Goal: Transaction & Acquisition: Purchase product/service

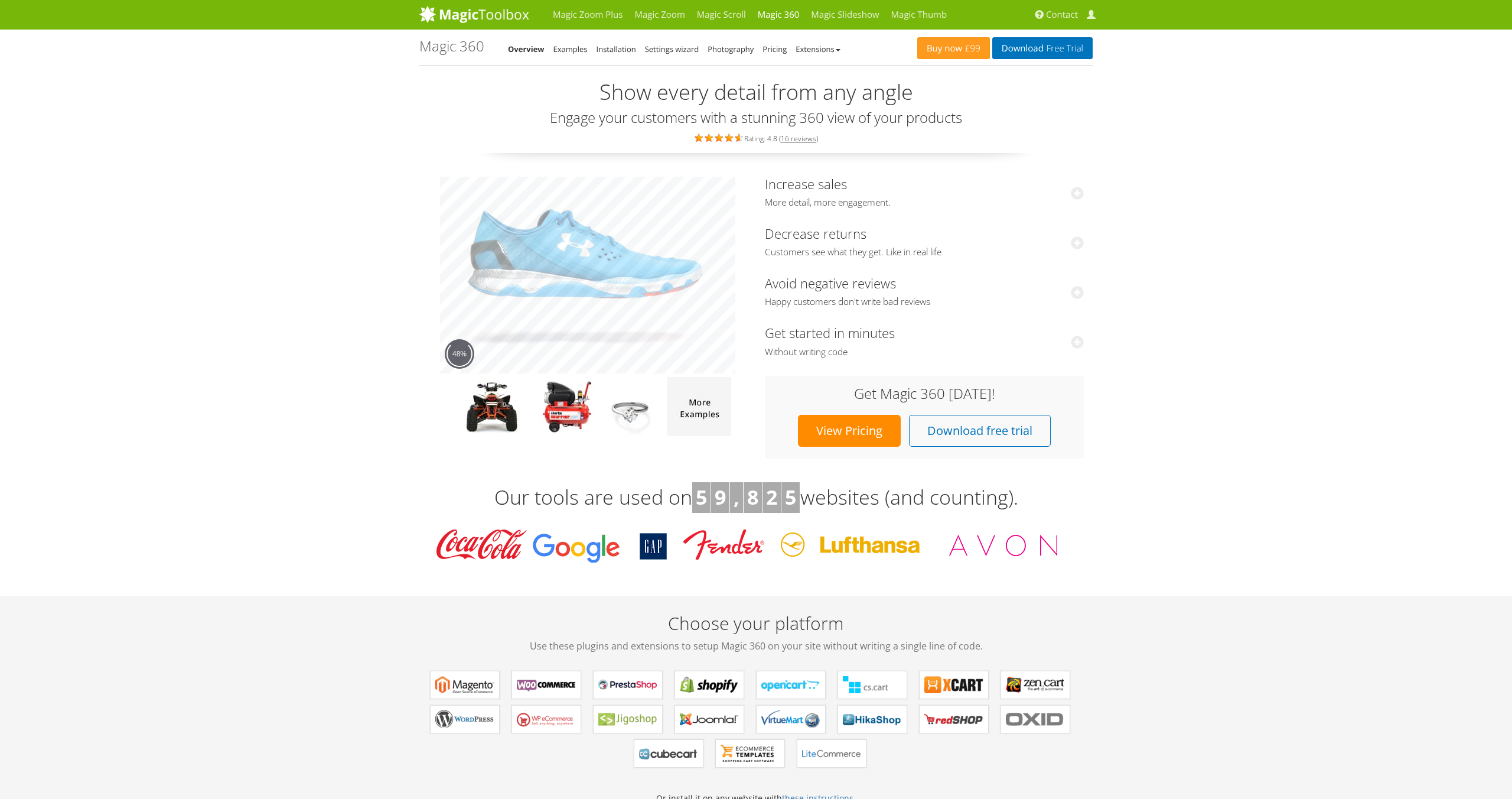
click at [853, 427] on link "View Pricing" at bounding box center [849, 430] width 102 height 32
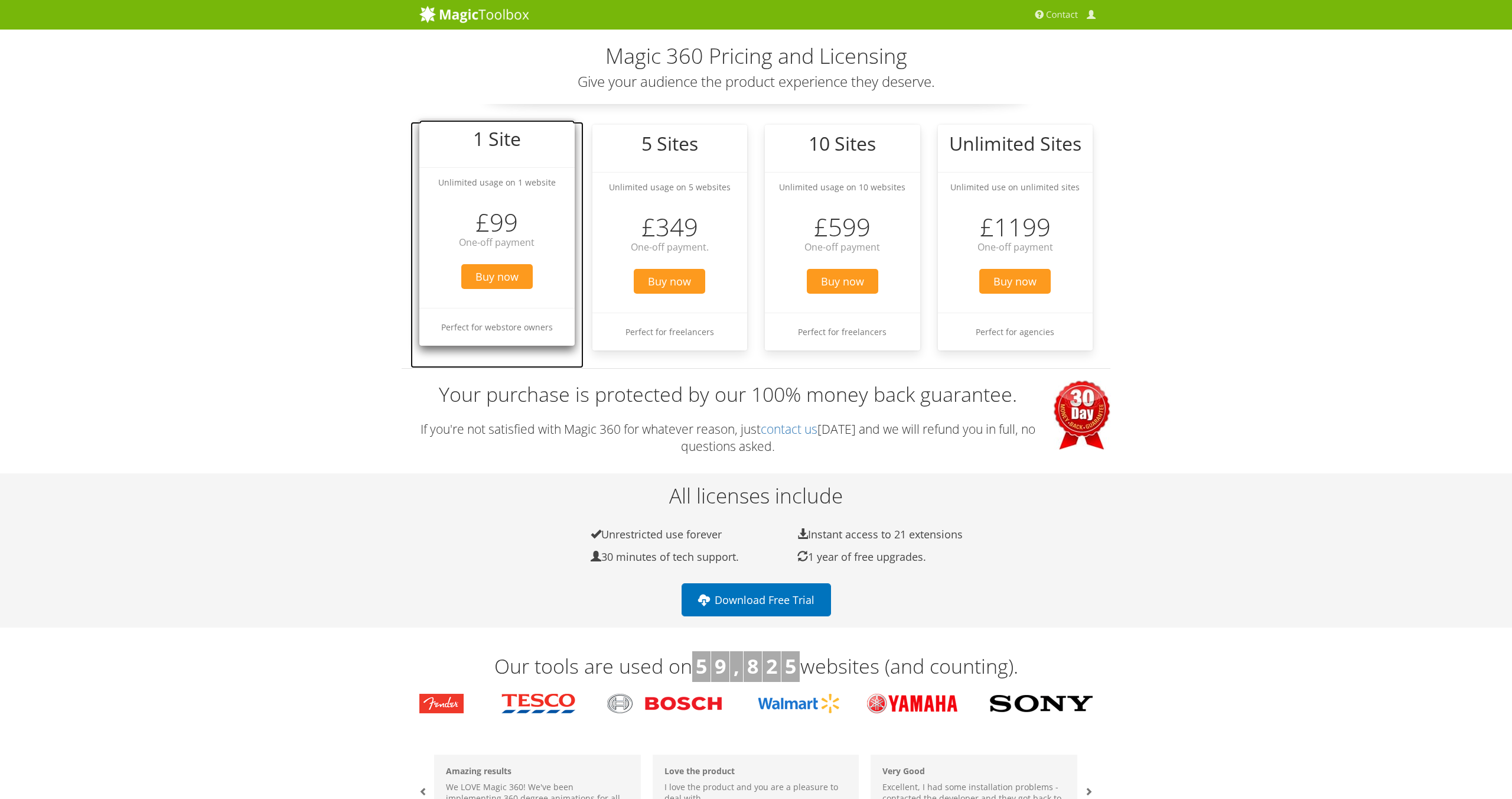
click at [452, 153] on li "1 Site" at bounding box center [497, 141] width 156 height 42
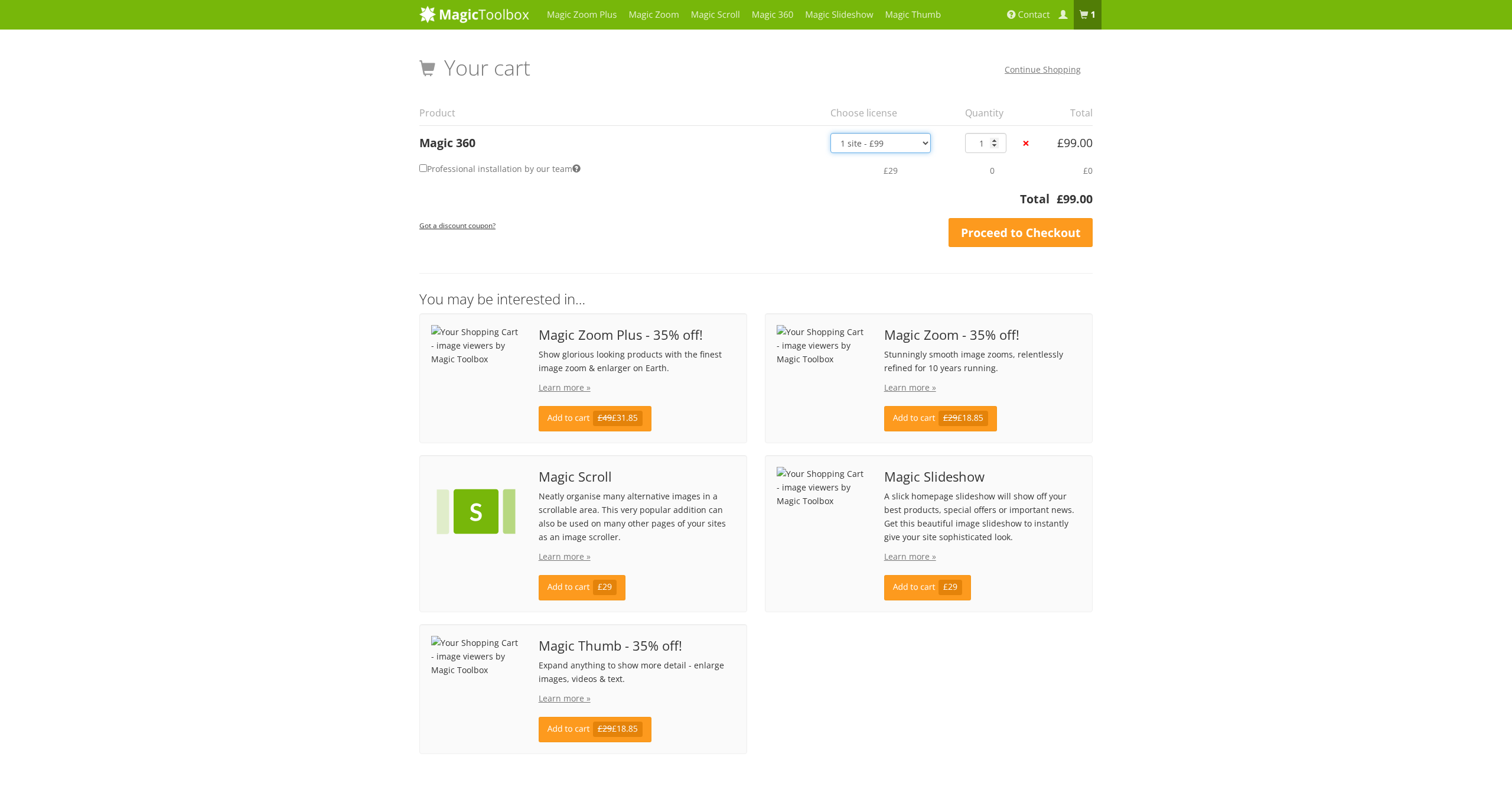
click at [907, 146] on select "1 site - £99 5 websites - £349 10 websites - £599 Unlimited - £1,199 Bundled - …" at bounding box center [880, 143] width 100 height 20
click at [489, 24] on link at bounding box center [474, 15] width 110 height 29
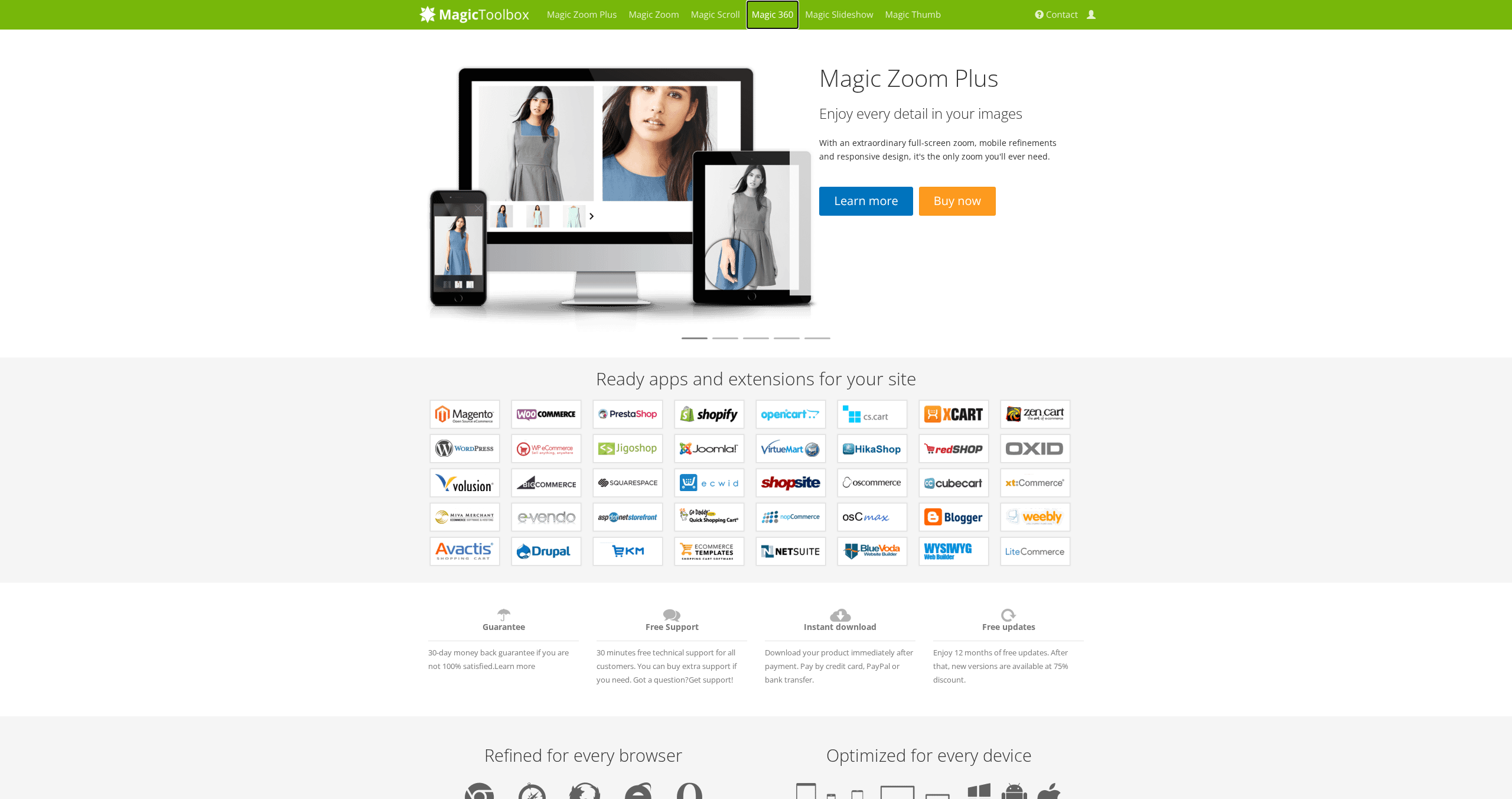
click at [759, 12] on link "Magic 360" at bounding box center [773, 15] width 54 height 29
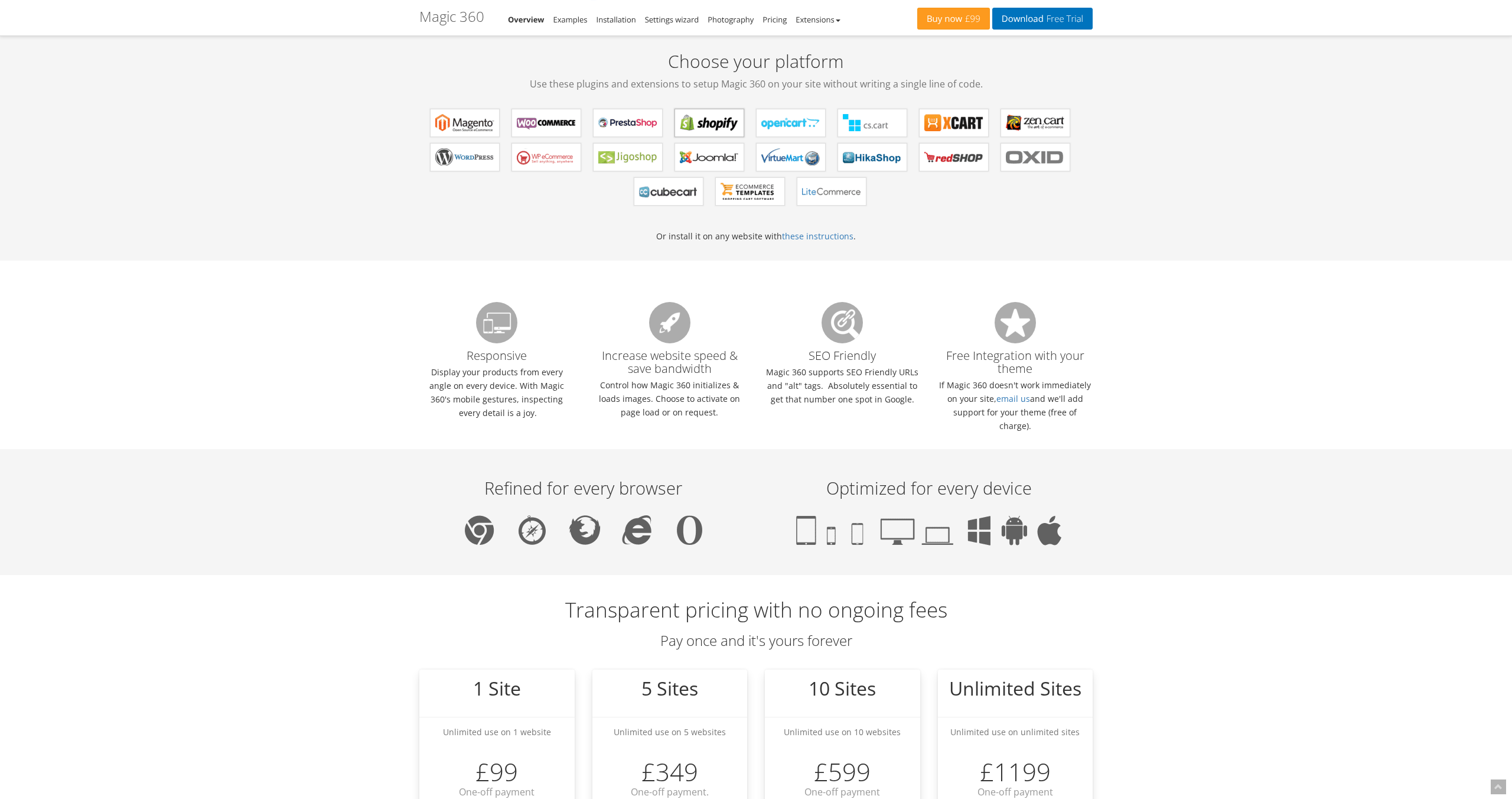
scroll to position [564, 0]
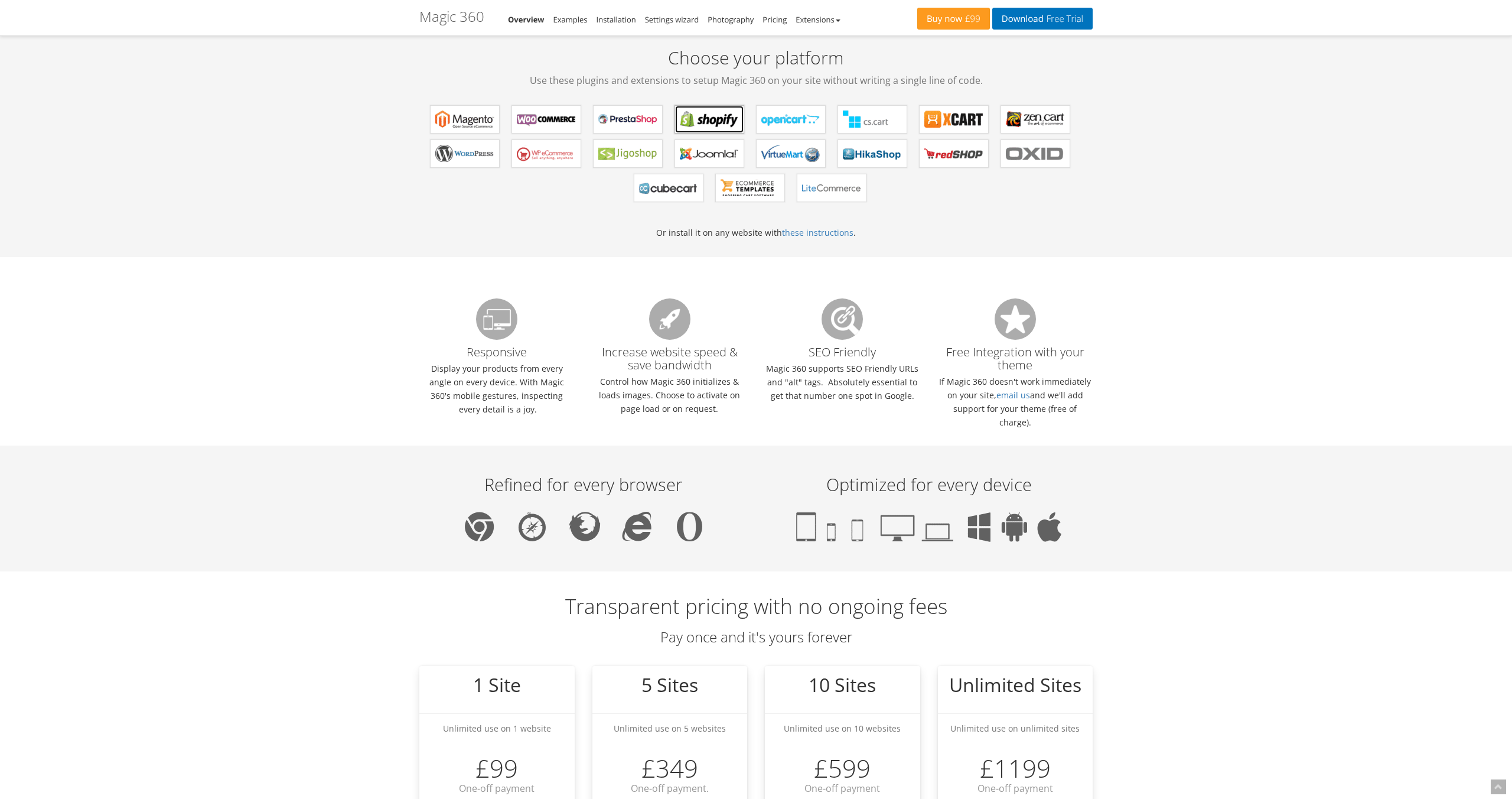
click at [715, 121] on b "Magic 360 for Shopify" at bounding box center [709, 119] width 59 height 18
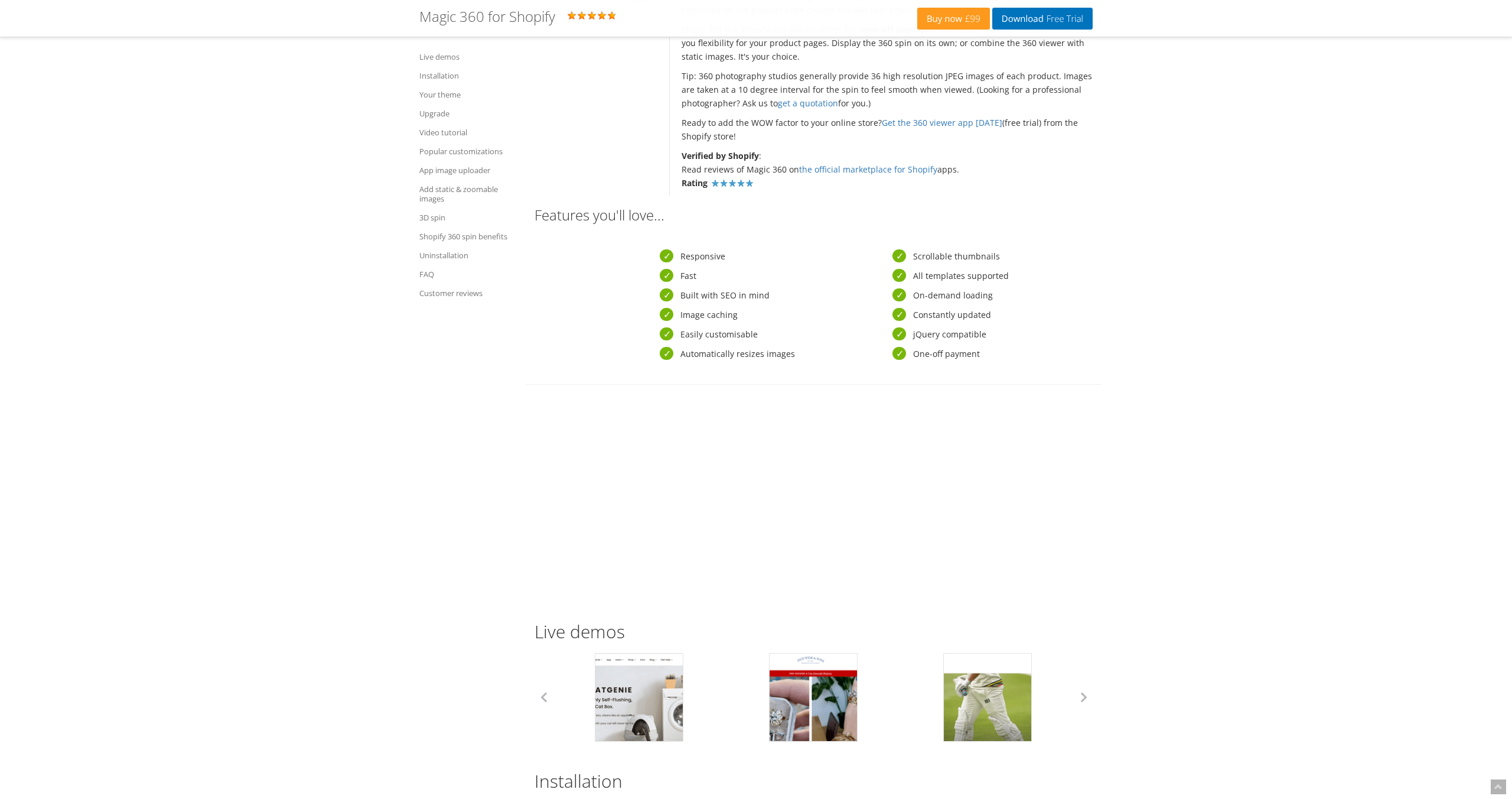
scroll to position [569, 0]
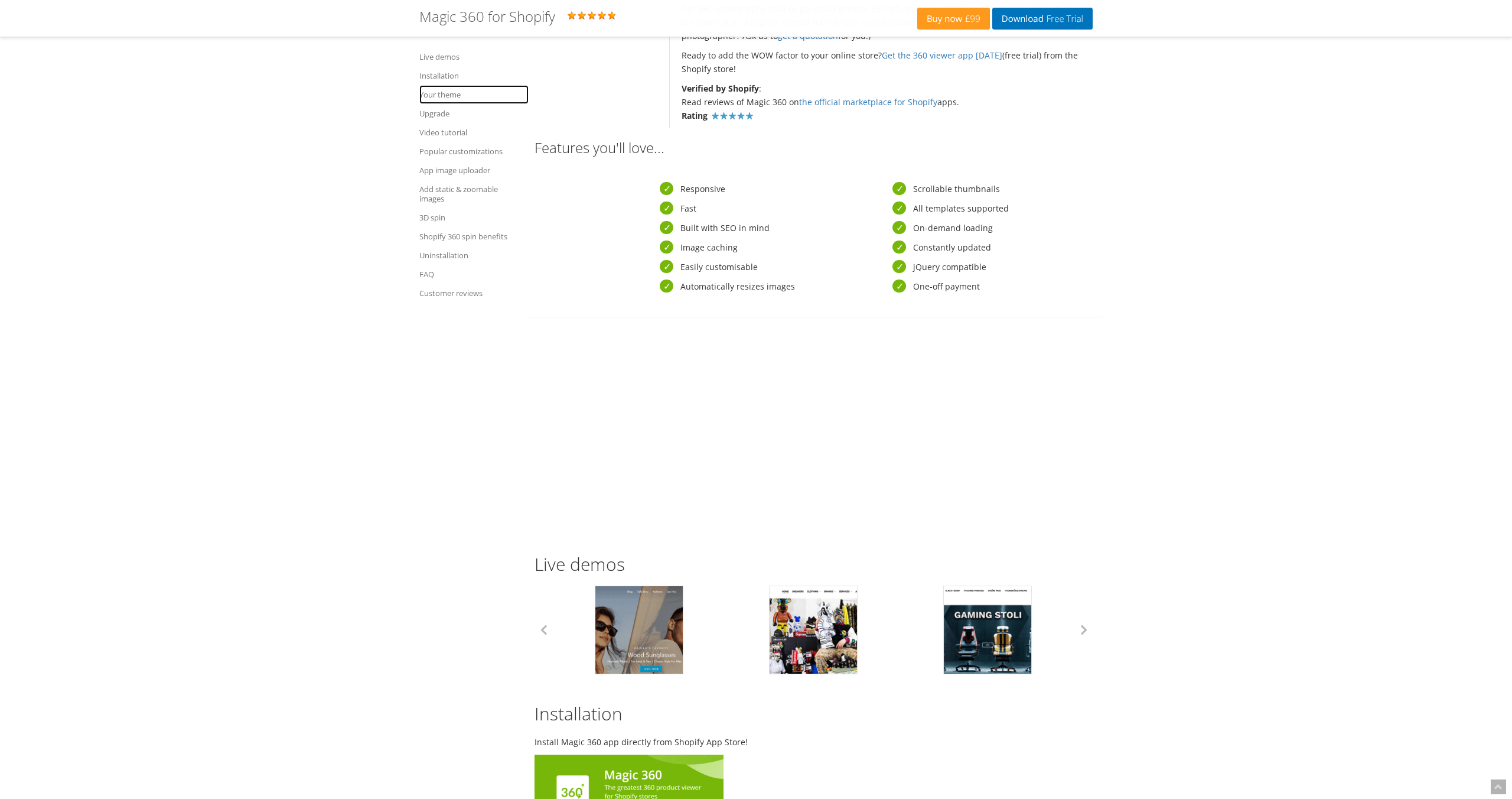
click at [444, 96] on link "Your theme" at bounding box center [474, 94] width 109 height 19
